Goal: Understand site structure: Understand site structure

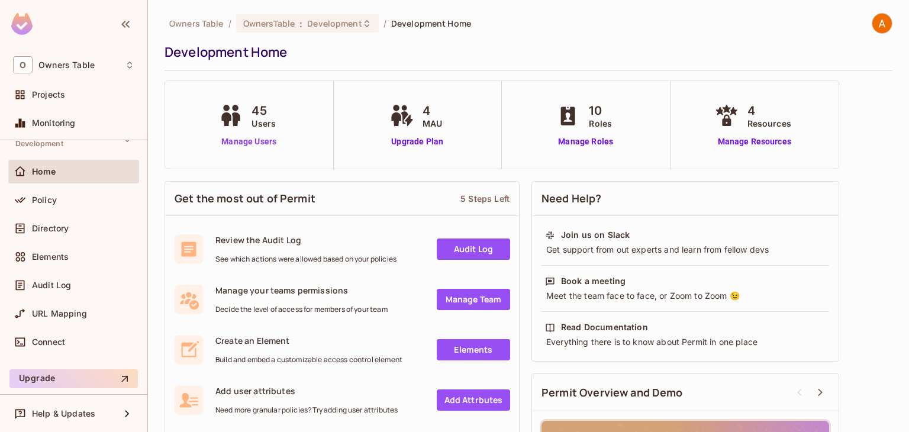
click at [254, 136] on link "Manage Users" at bounding box center [249, 142] width 66 height 12
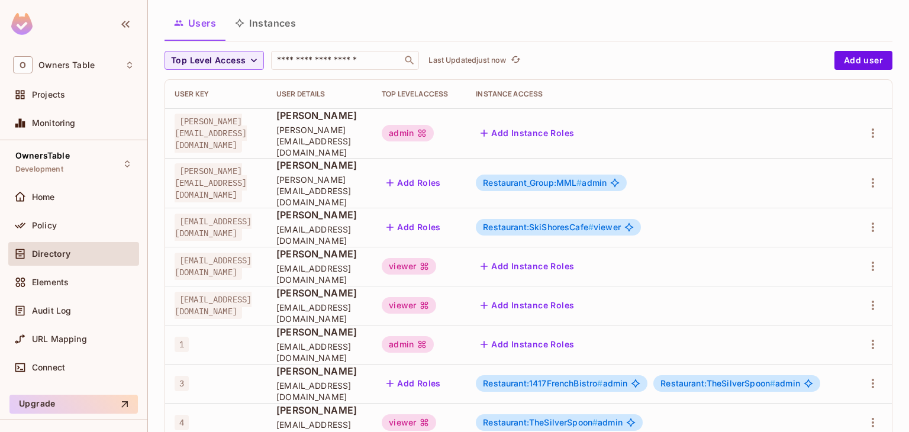
scroll to position [118, 0]
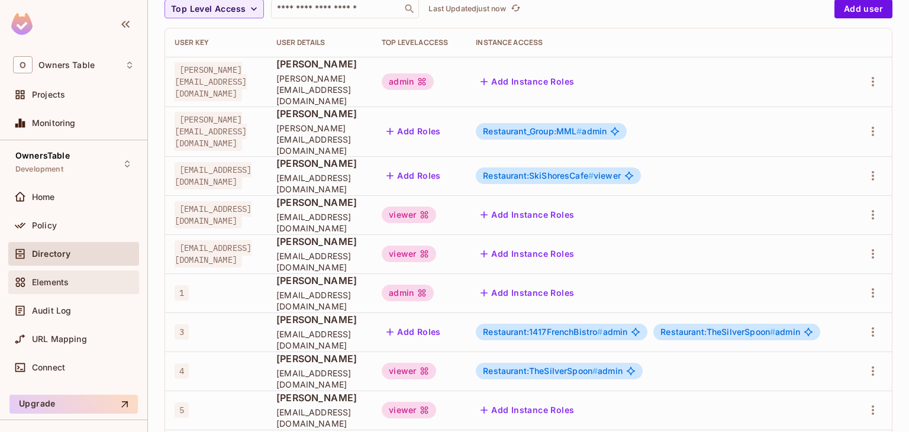
click at [71, 278] on div "Elements" at bounding box center [83, 282] width 102 height 9
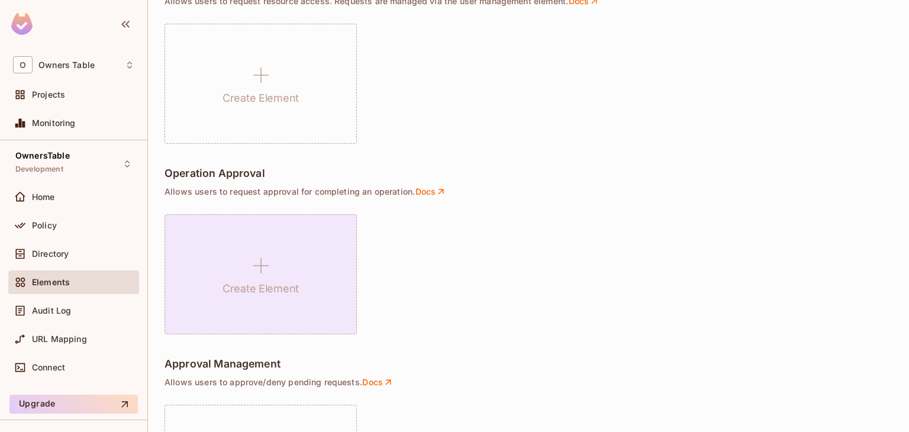
scroll to position [886, 0]
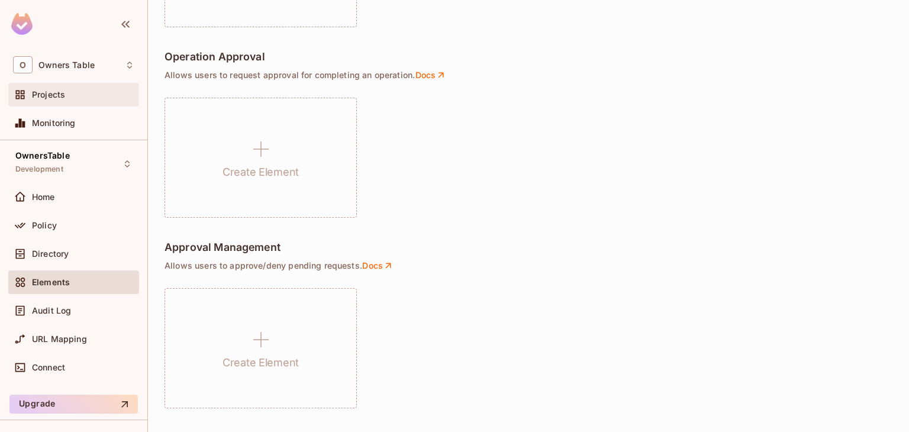
click at [88, 92] on div "Projects" at bounding box center [83, 94] width 102 height 9
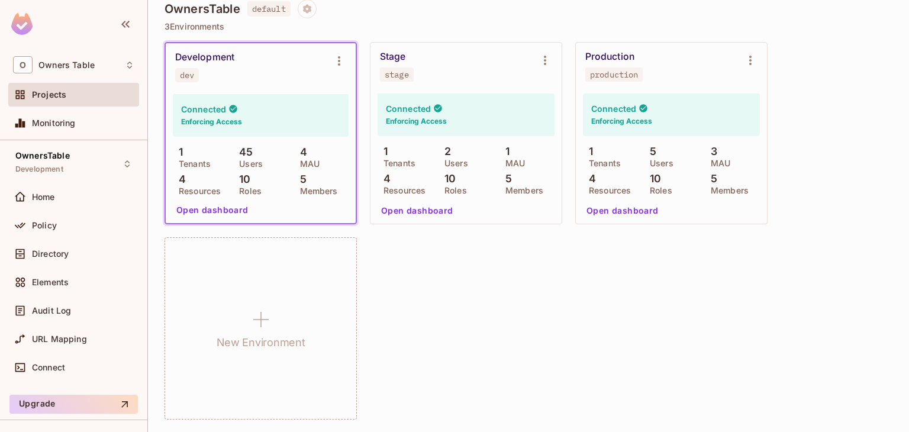
scroll to position [118, 0]
click at [204, 209] on button "Open dashboard" at bounding box center [213, 210] width 82 height 19
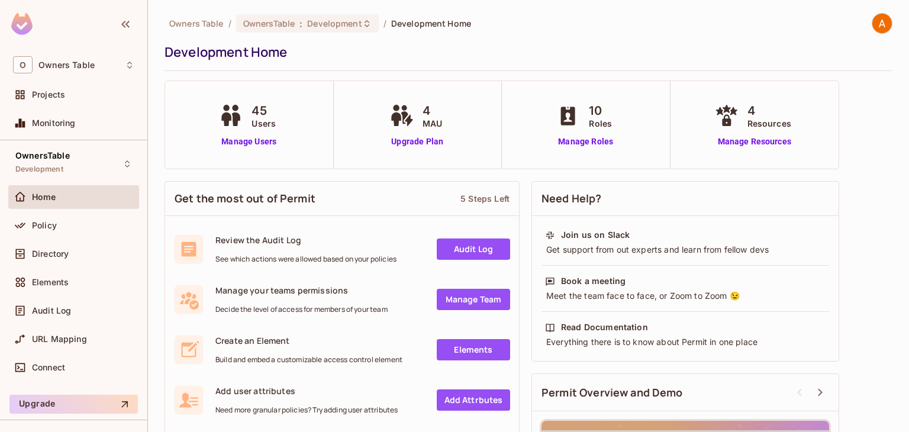
scroll to position [176, 0]
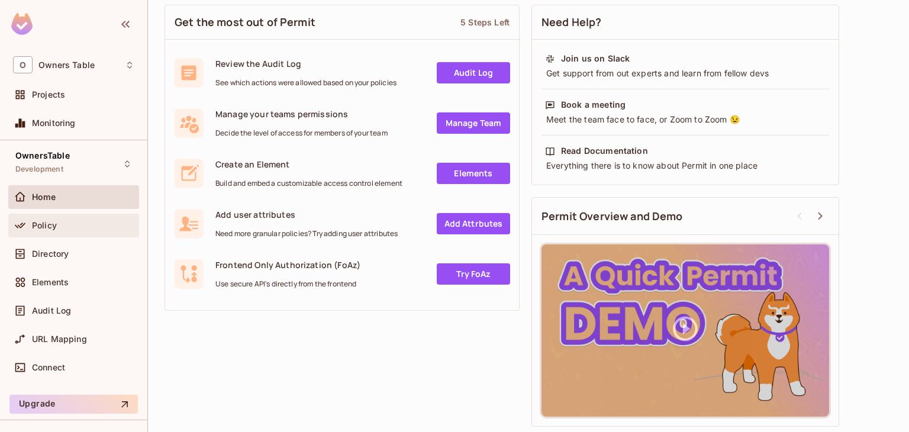
click at [77, 215] on div "Policy" at bounding box center [73, 226] width 131 height 24
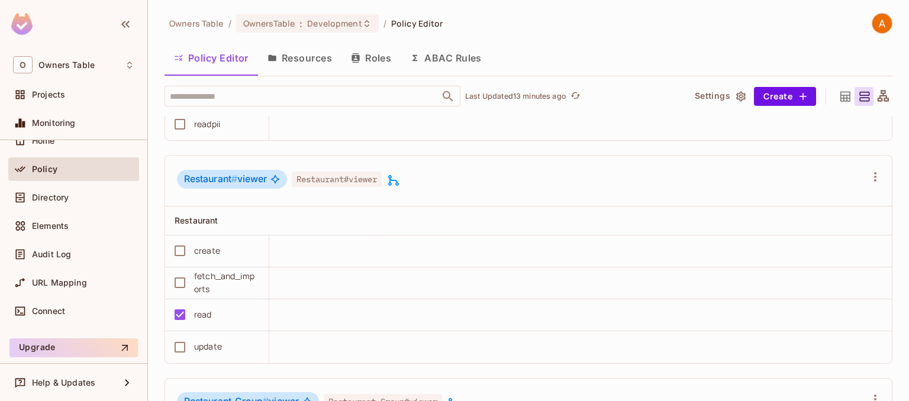
scroll to position [1835, 0]
